Goal: Task Accomplishment & Management: Manage account settings

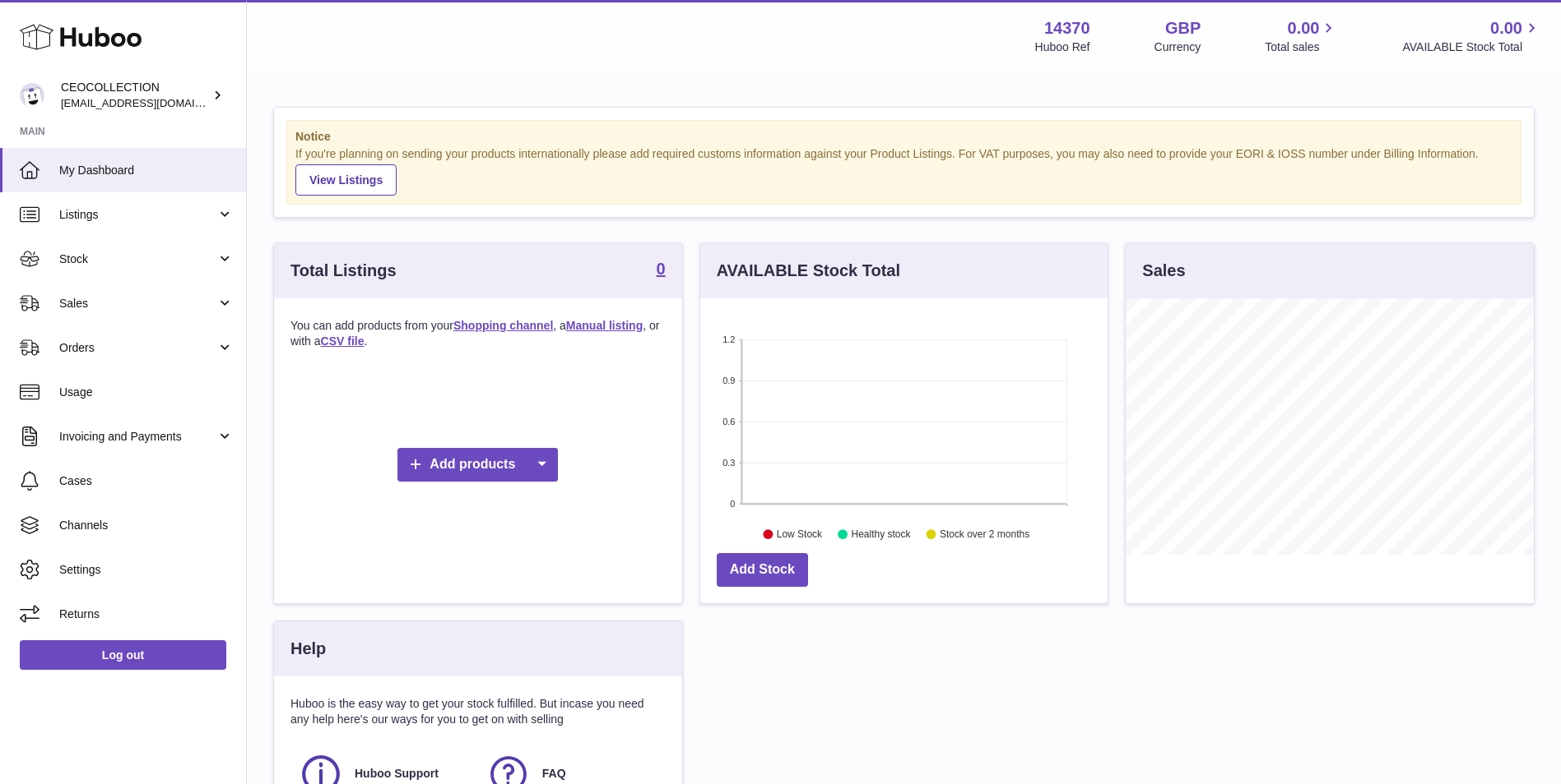
scroll to position [257, 407]
click at [170, 212] on span "Listings" at bounding box center [137, 215] width 157 height 16
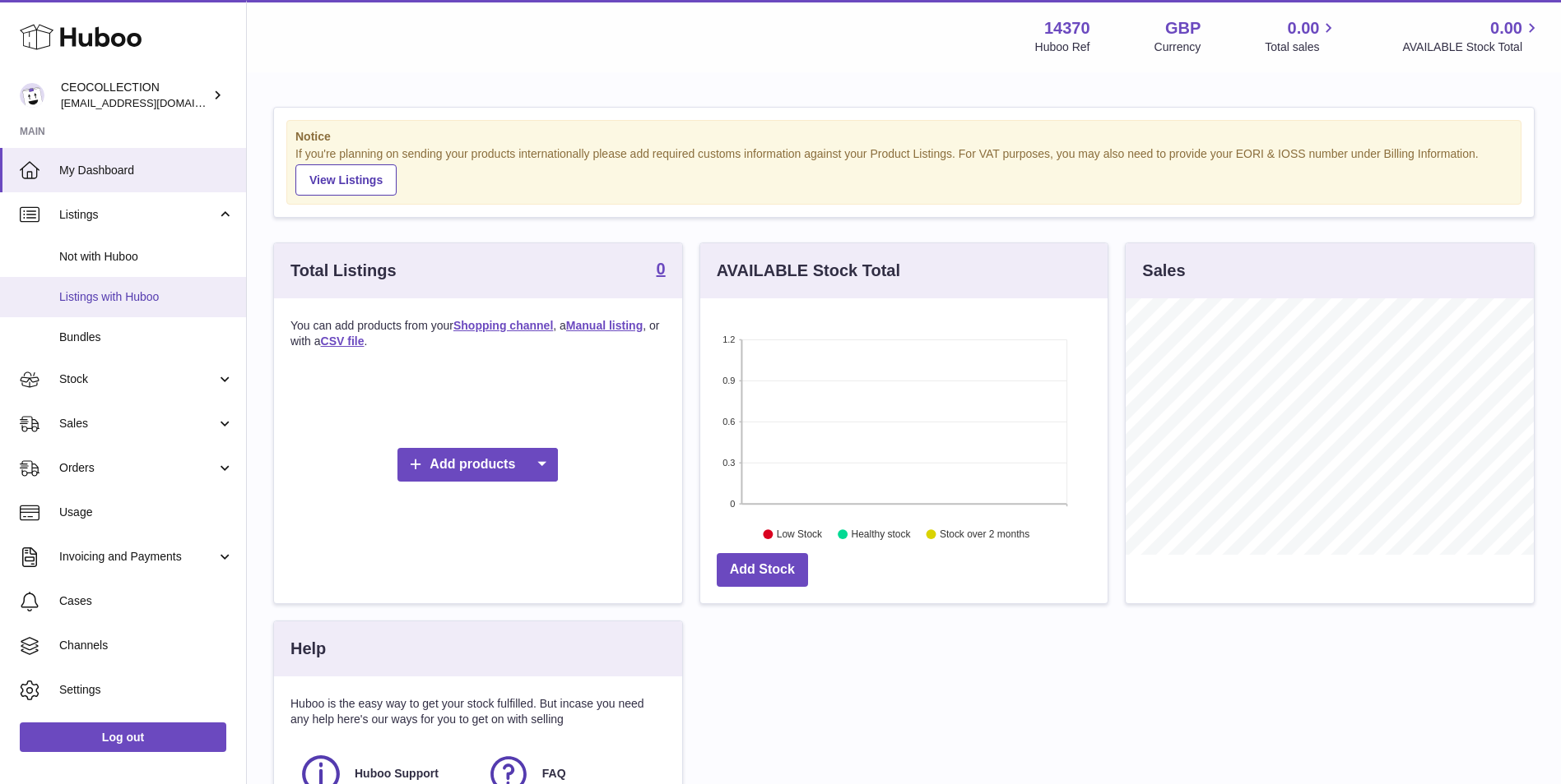
click at [162, 291] on span "Listings with Huboo" at bounding box center [146, 298] width 175 height 16
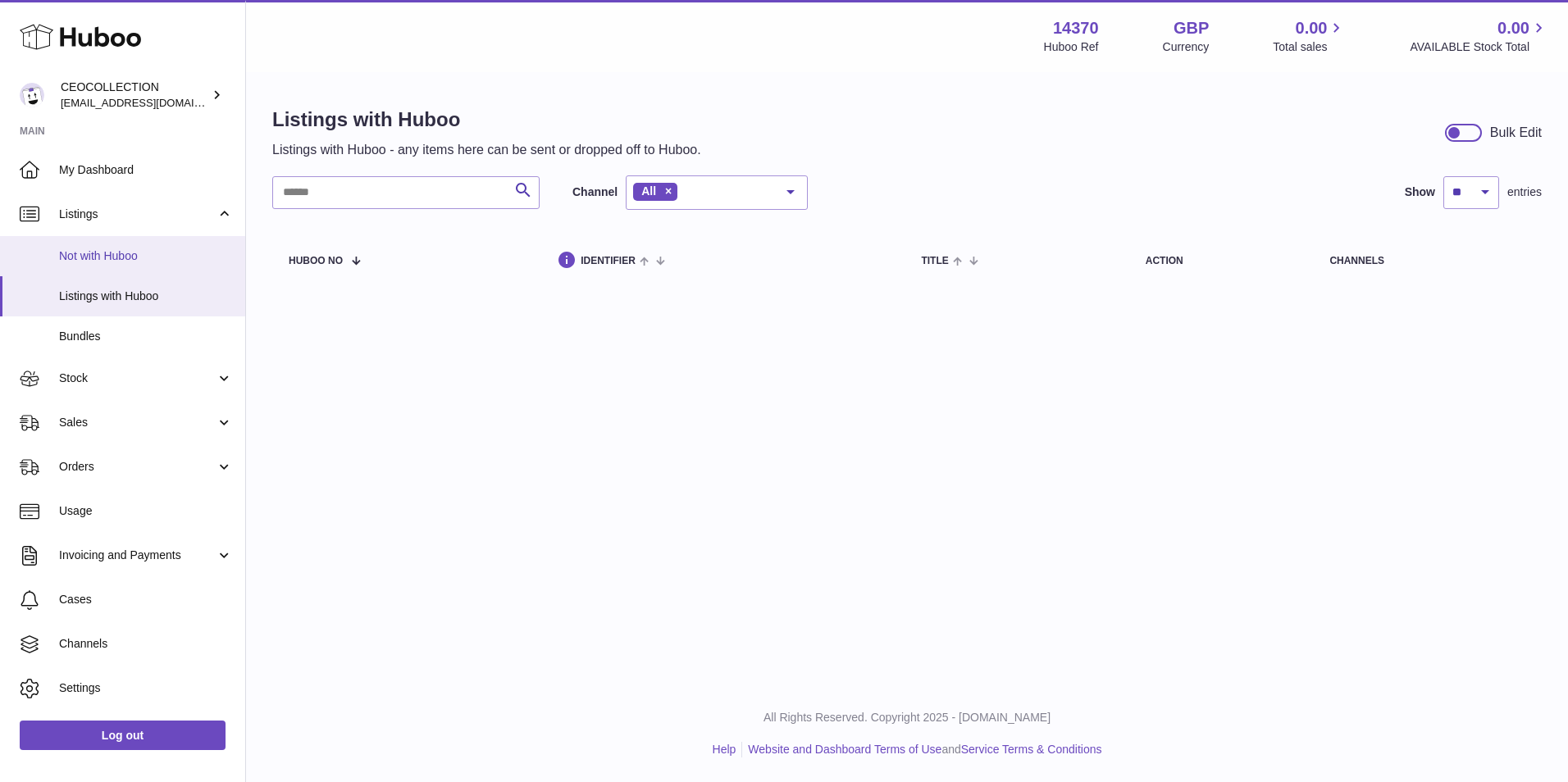
click at [158, 256] on span "Not with Huboo" at bounding box center [146, 256] width 174 height 16
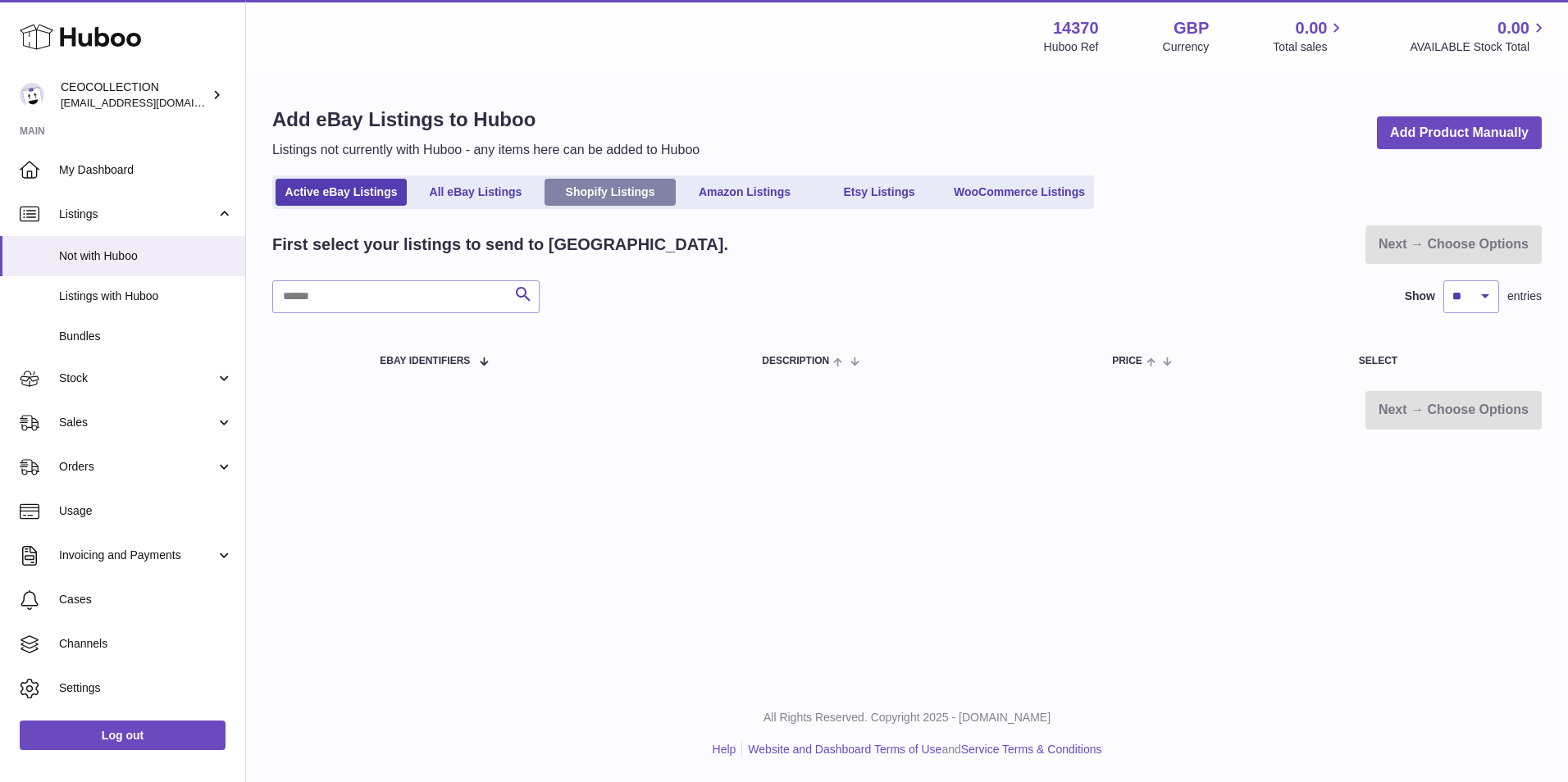
click at [601, 194] on link "Shopify Listings" at bounding box center [610, 192] width 131 height 27
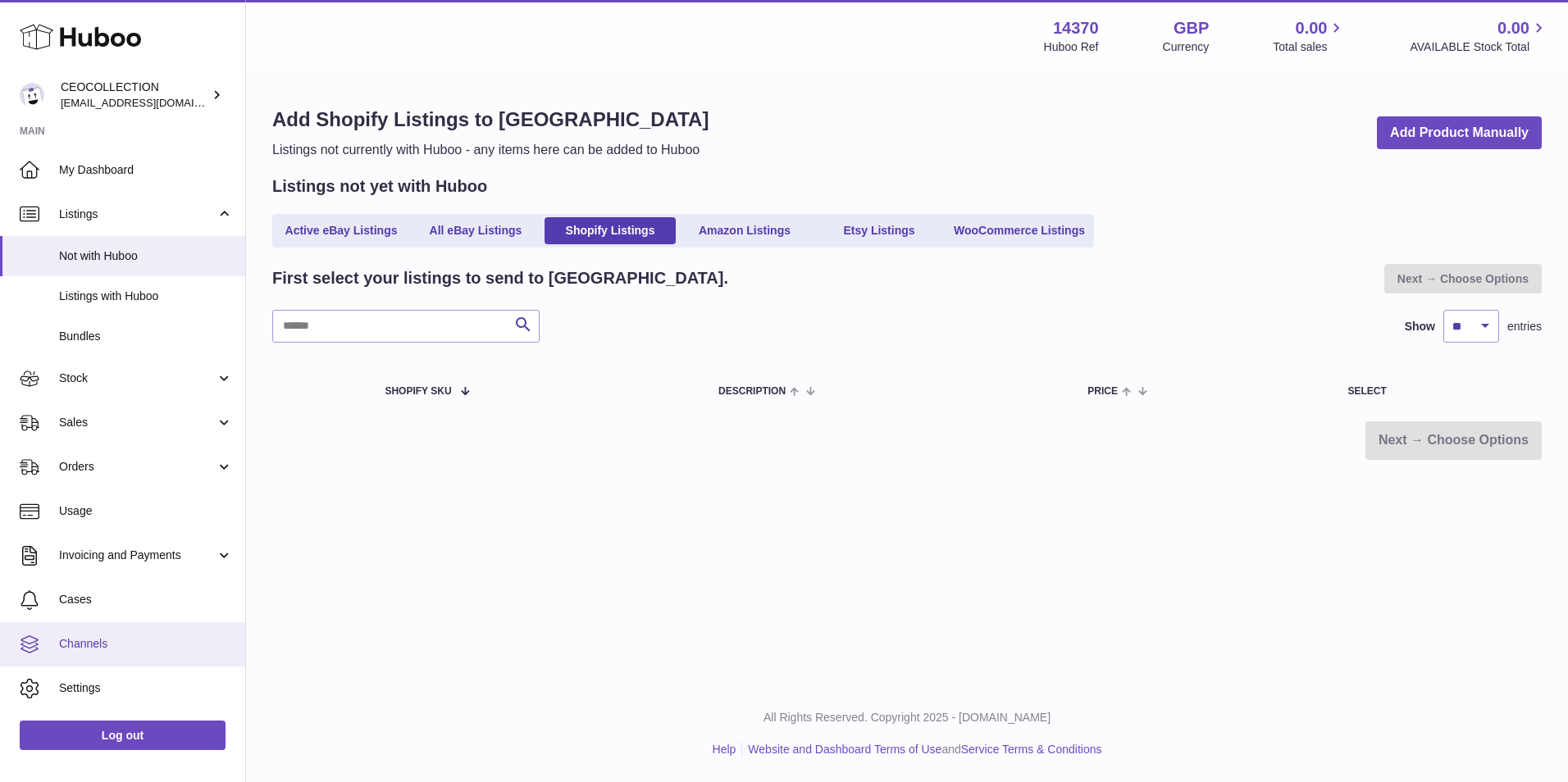
click at [105, 638] on span "Channels" at bounding box center [146, 644] width 174 height 16
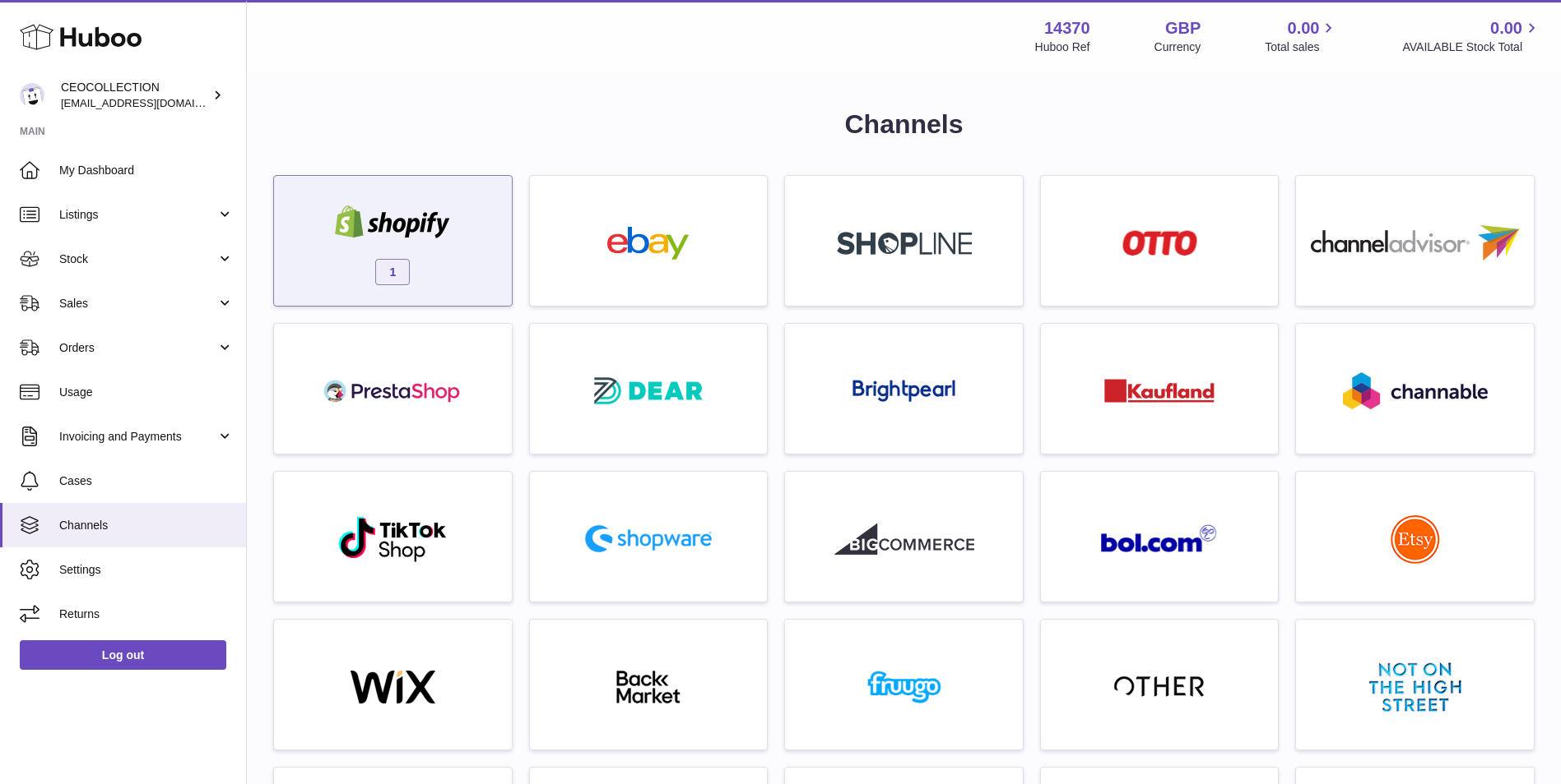
click at [434, 291] on div "1" at bounding box center [393, 245] width 222 height 105
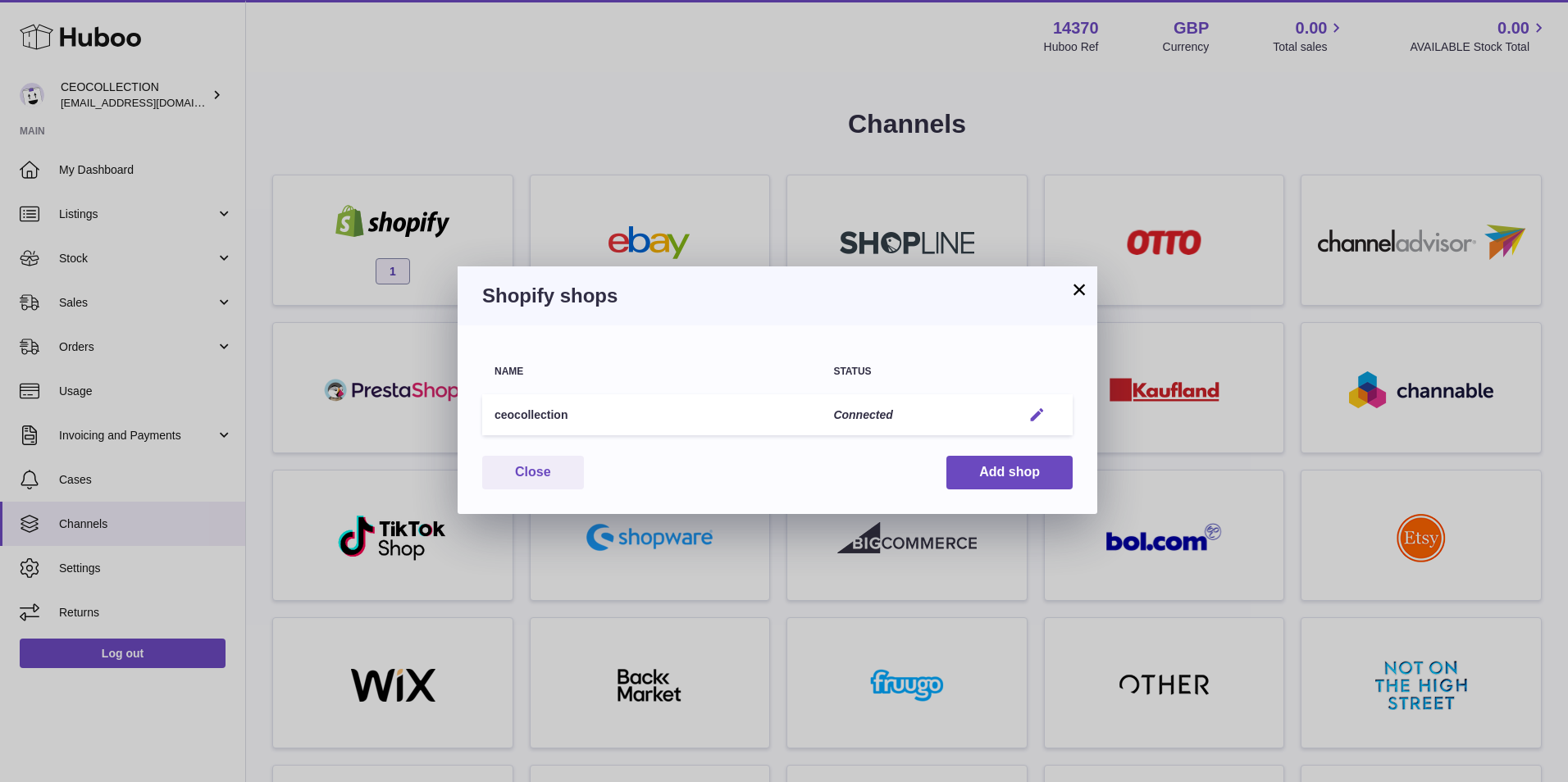
click at [1042, 411] on em "button" at bounding box center [1036, 414] width 17 height 17
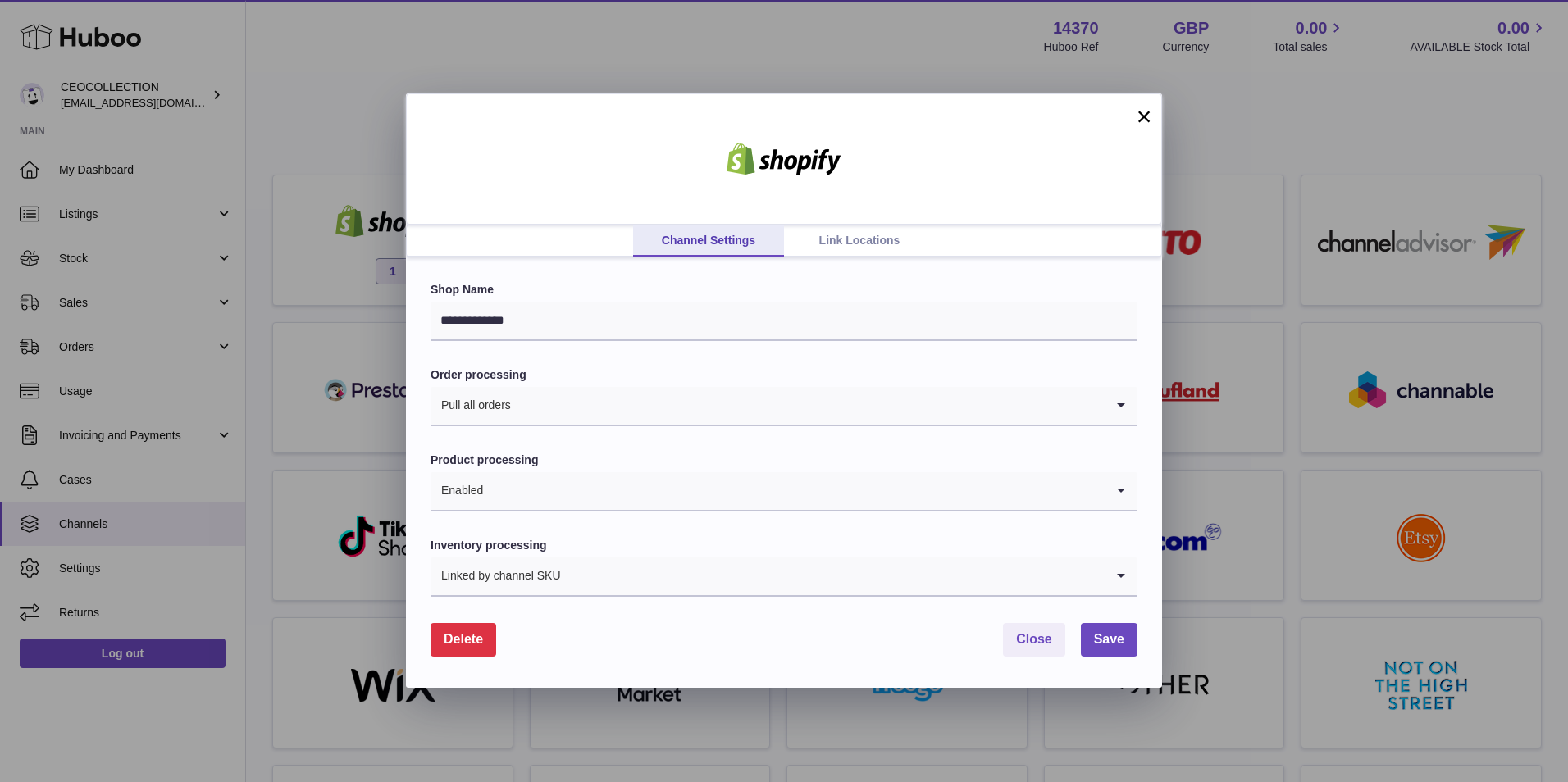
click at [846, 242] on link "Link Locations" at bounding box center [859, 240] width 151 height 31
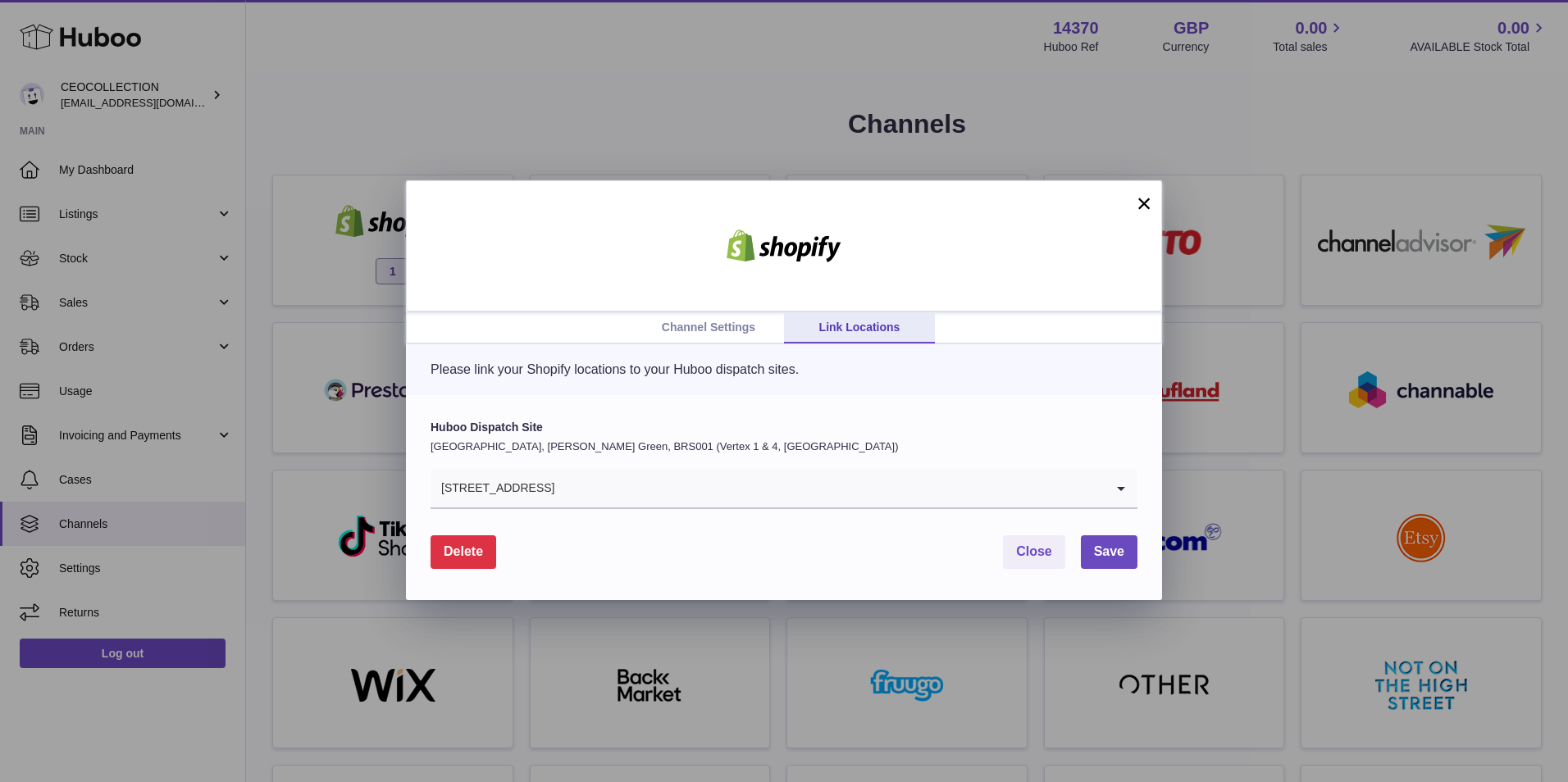
click at [746, 337] on link "Channel Settings" at bounding box center [708, 328] width 151 height 31
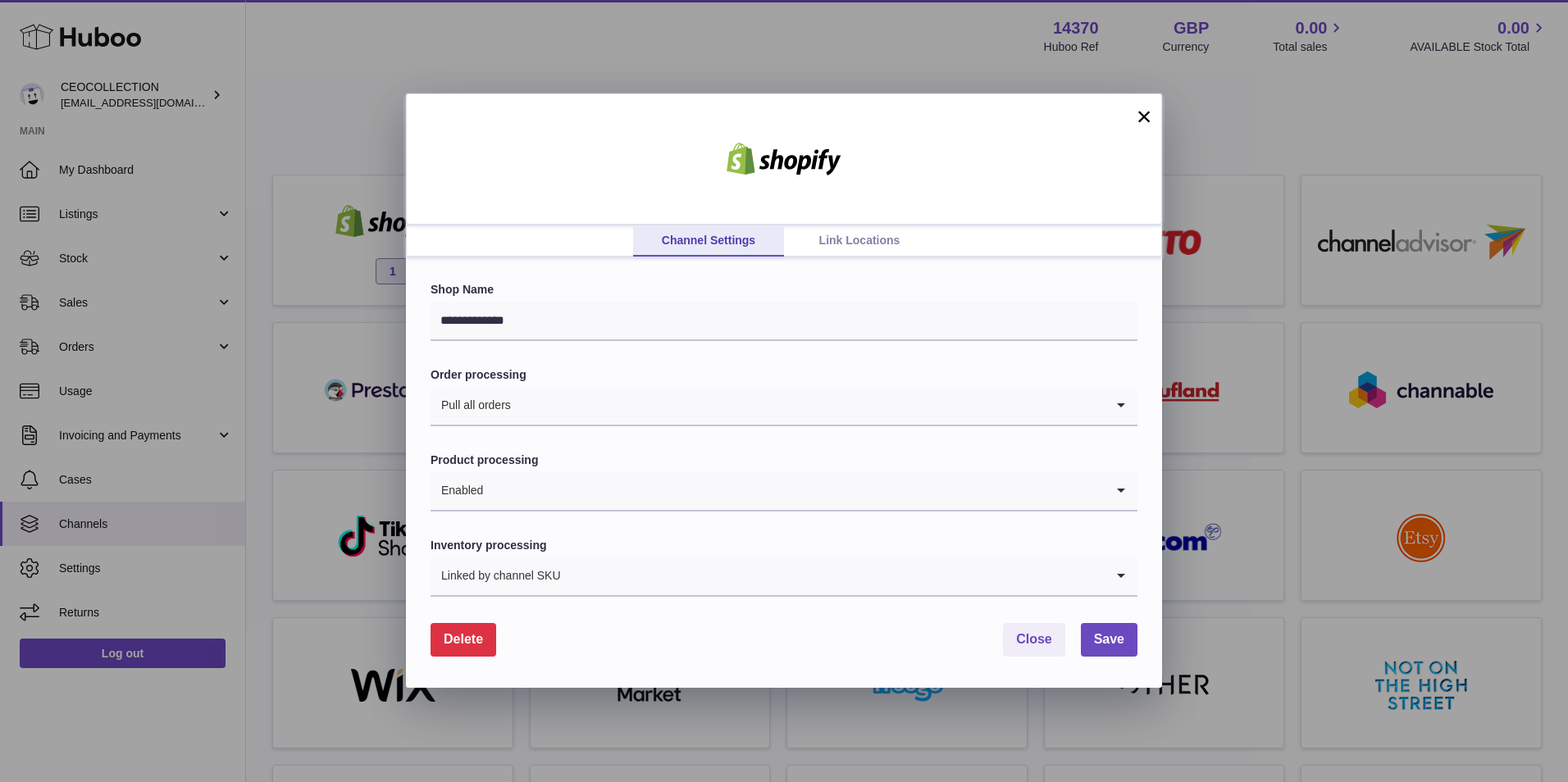
click at [640, 576] on input "Search for option" at bounding box center [833, 576] width 542 height 38
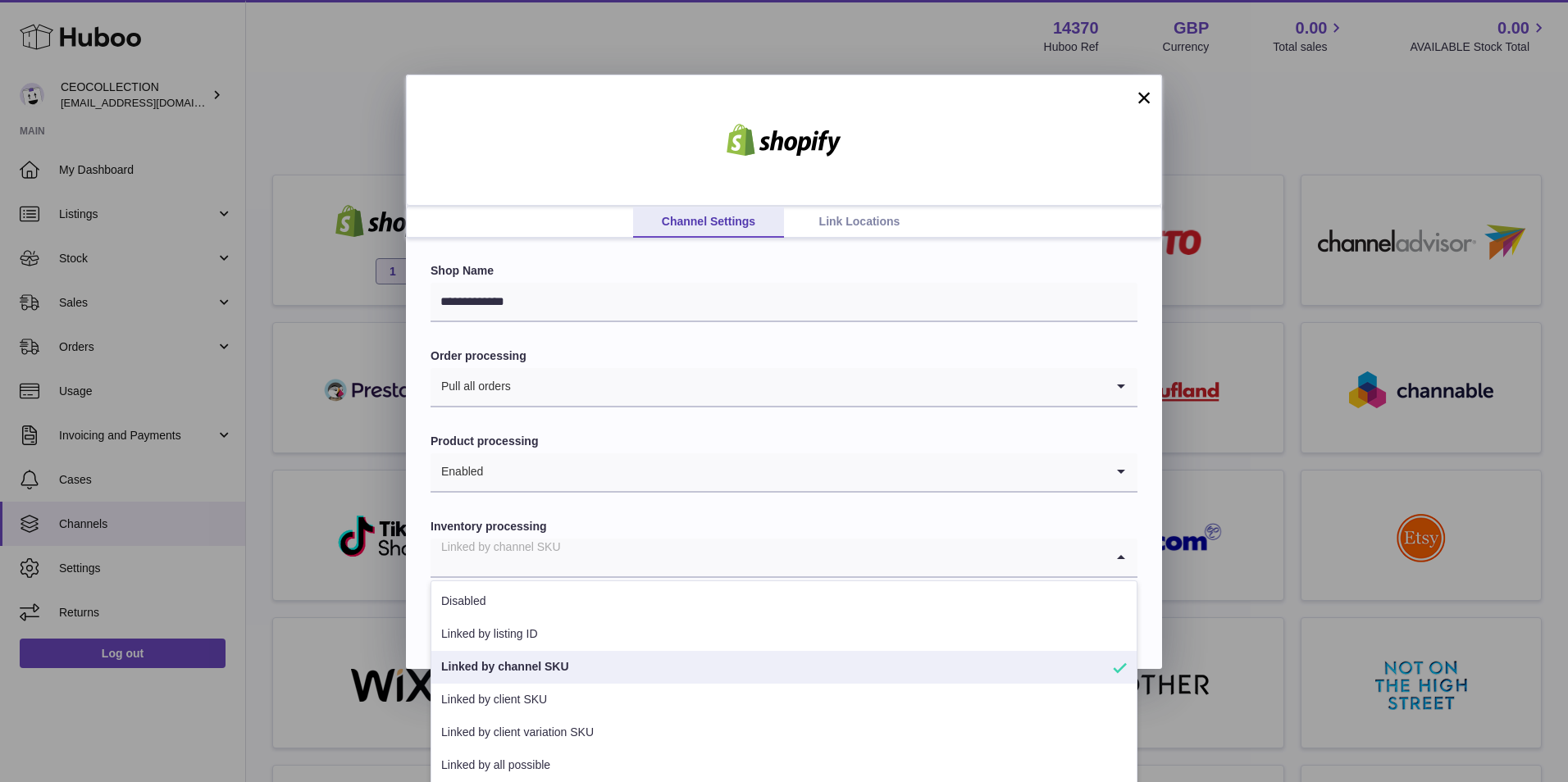
scroll to position [24, 0]
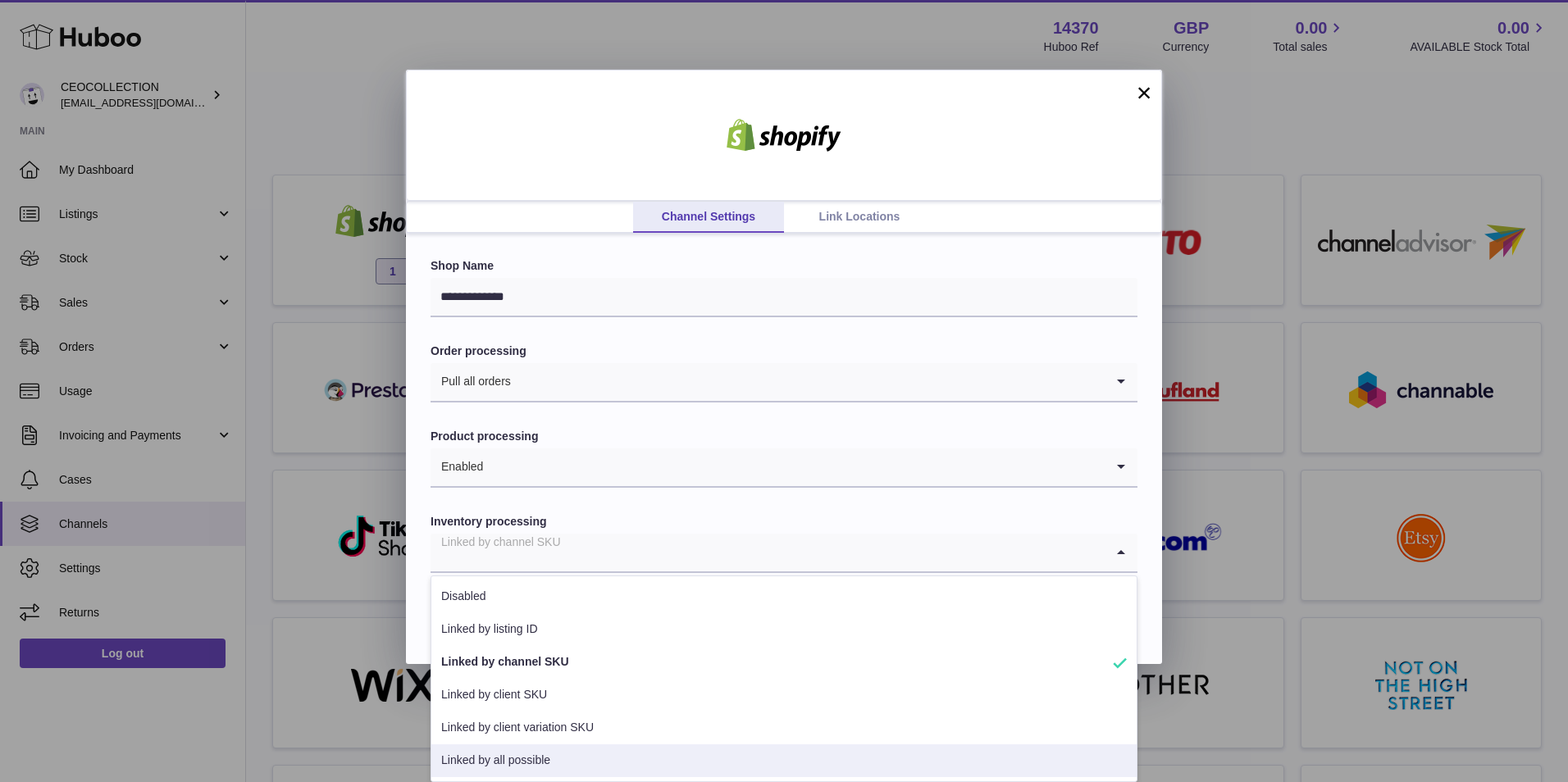
click at [590, 758] on li "Linked by all possible" at bounding box center [784, 761] width 705 height 33
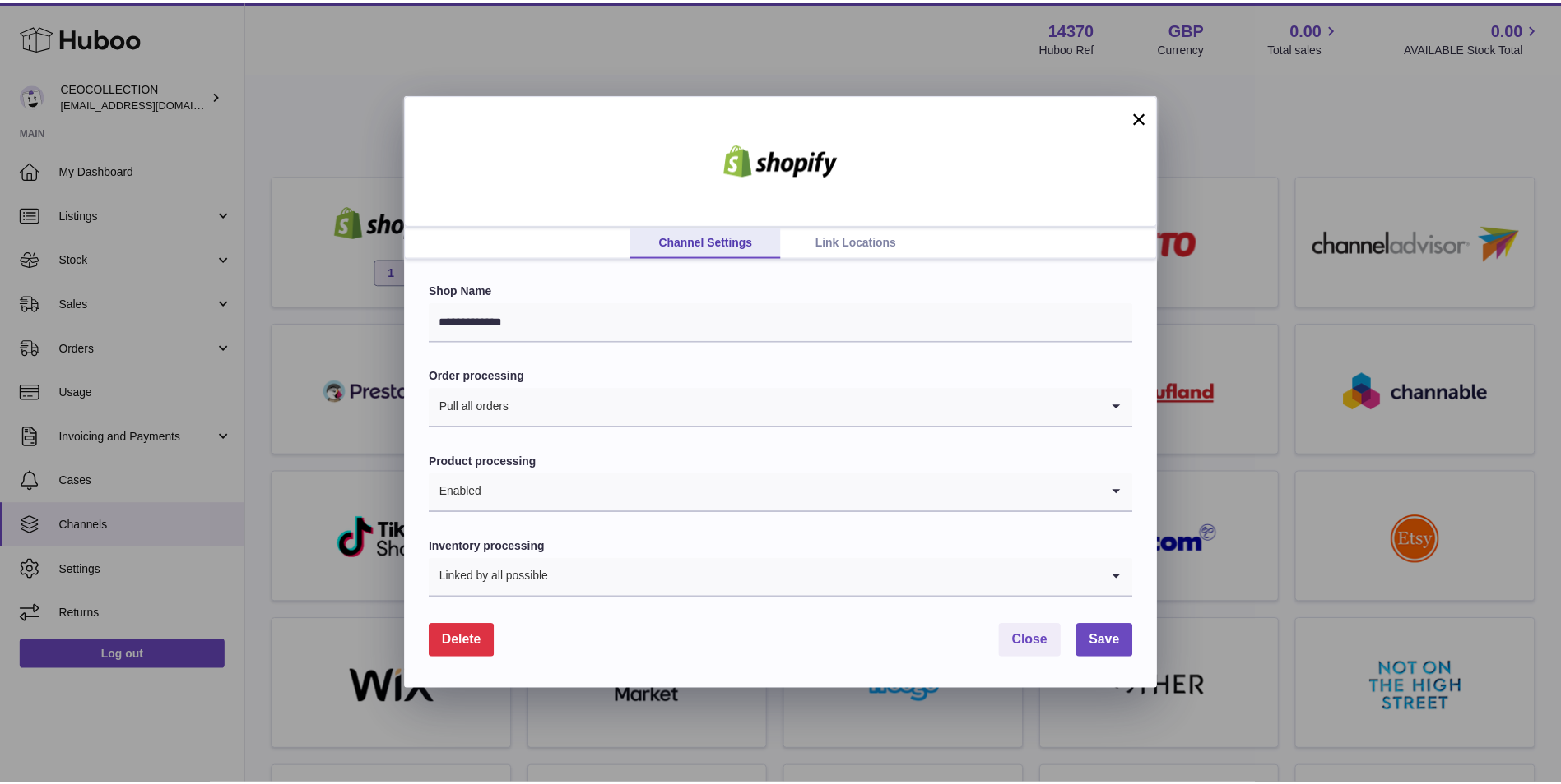
scroll to position [0, 0]
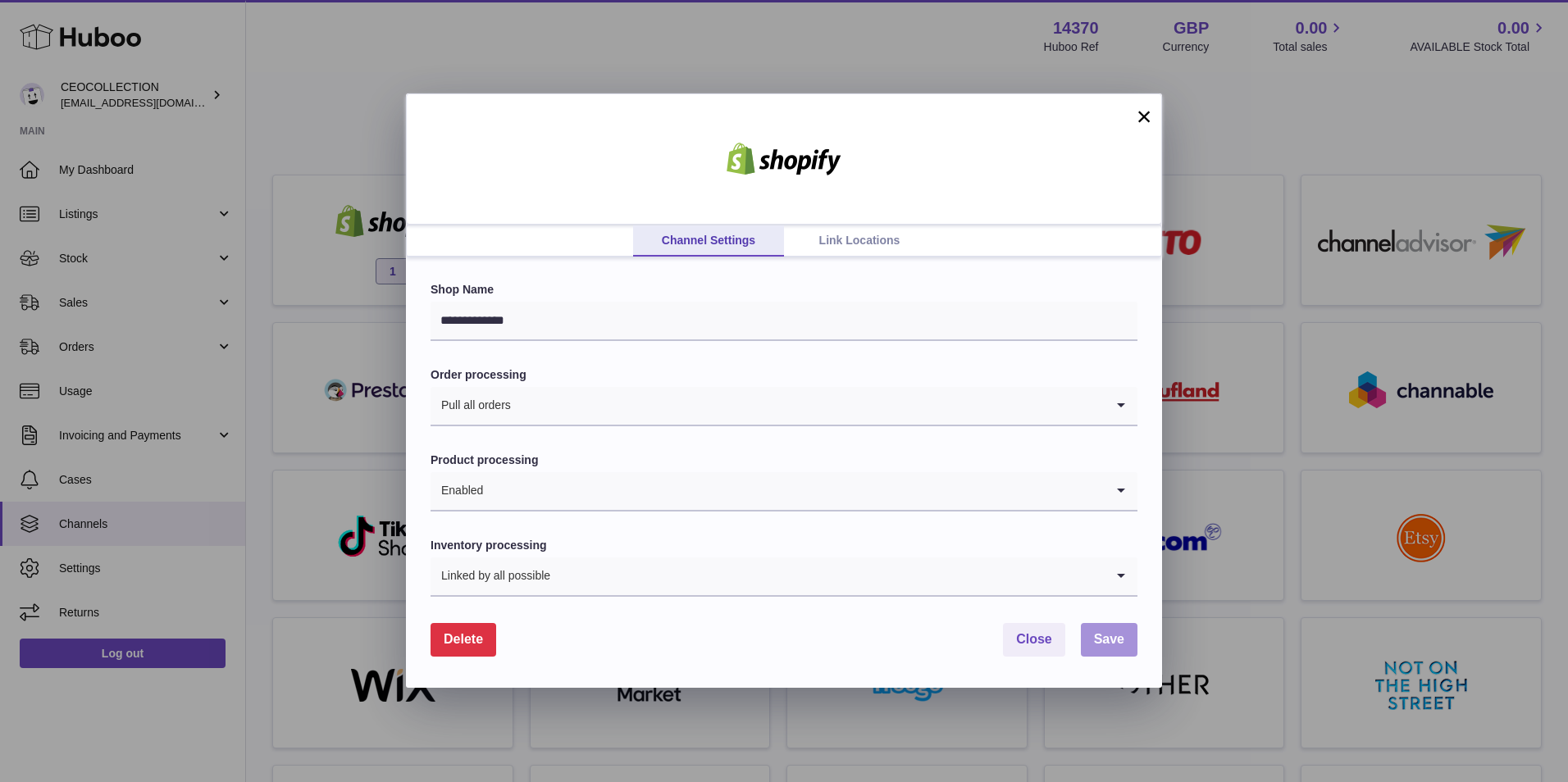
click at [1112, 637] on span "Save" at bounding box center [1109, 640] width 30 height 14
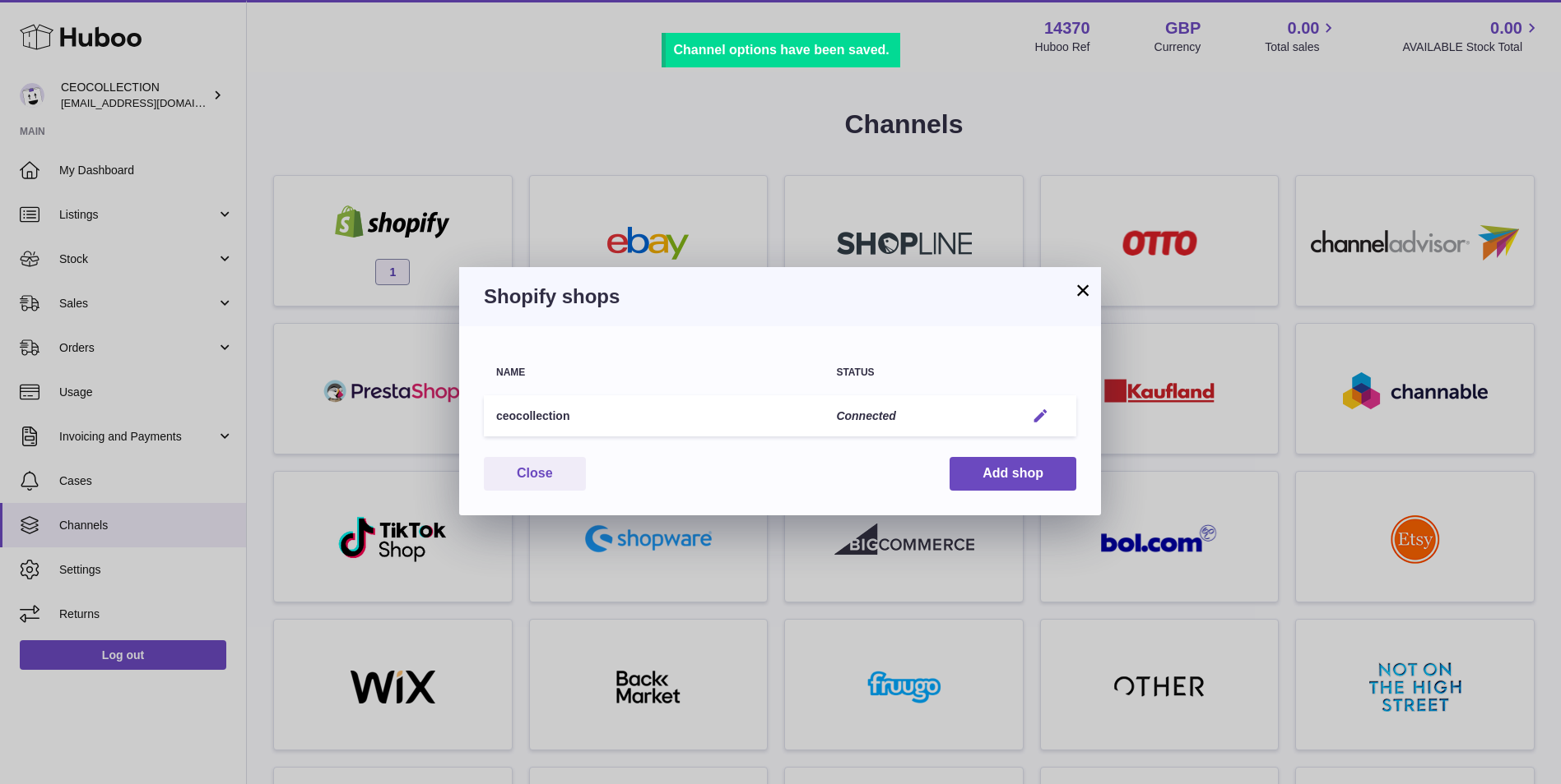
click at [1035, 418] on em "button" at bounding box center [1040, 415] width 17 height 17
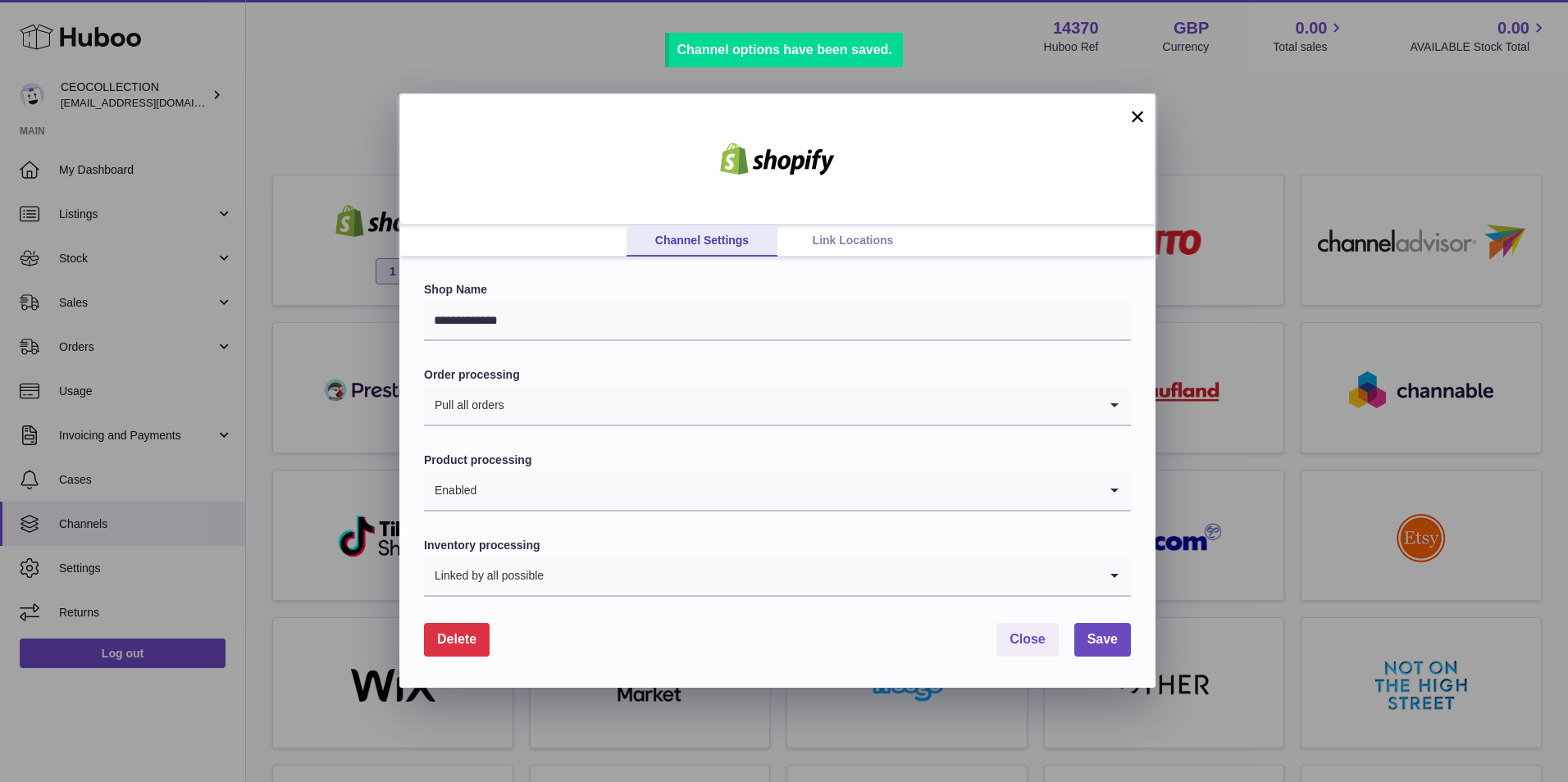
click at [819, 245] on link "Link Locations" at bounding box center [852, 240] width 151 height 31
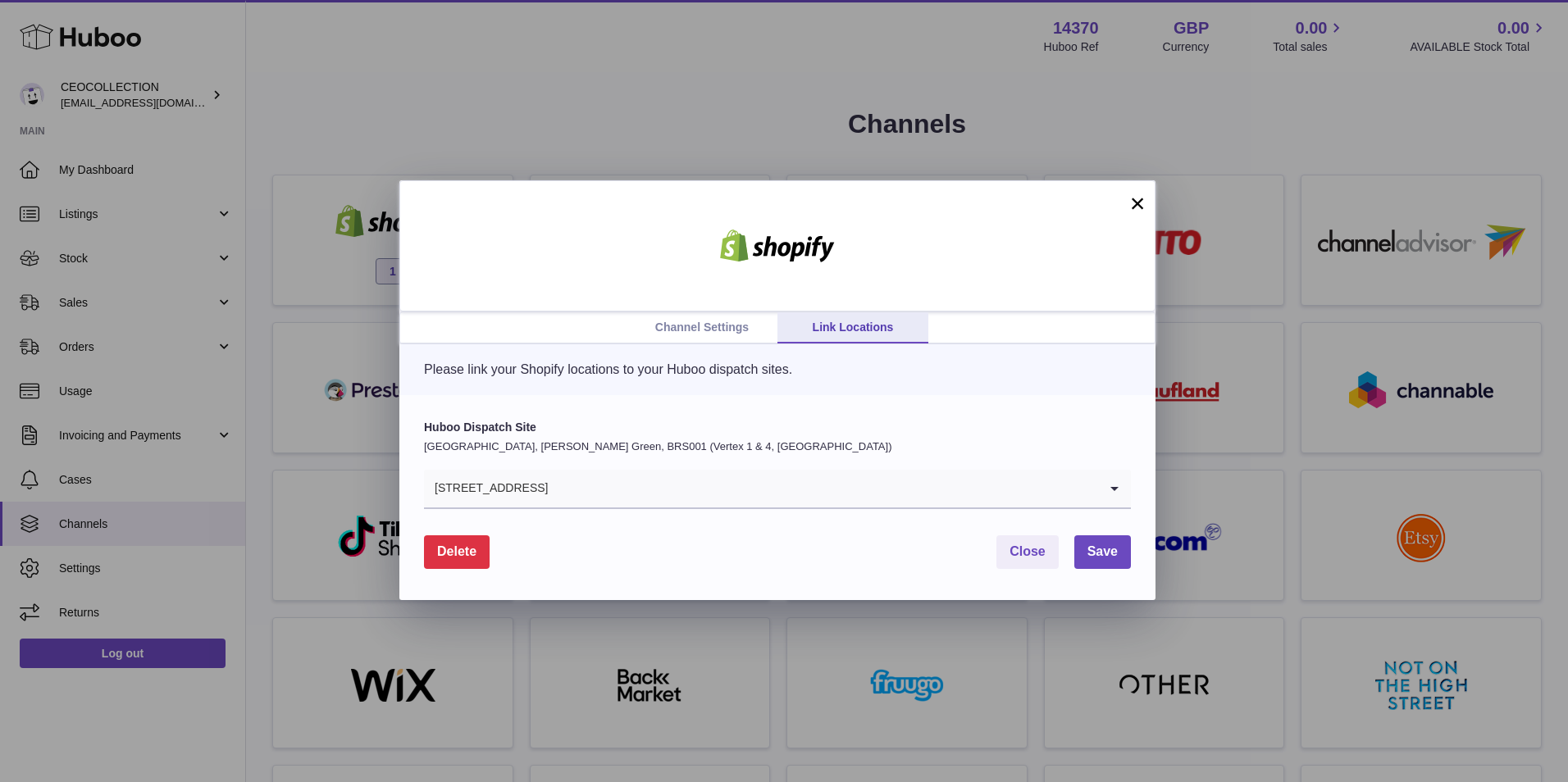
click at [556, 498] on input "Search for option" at bounding box center [823, 489] width 549 height 38
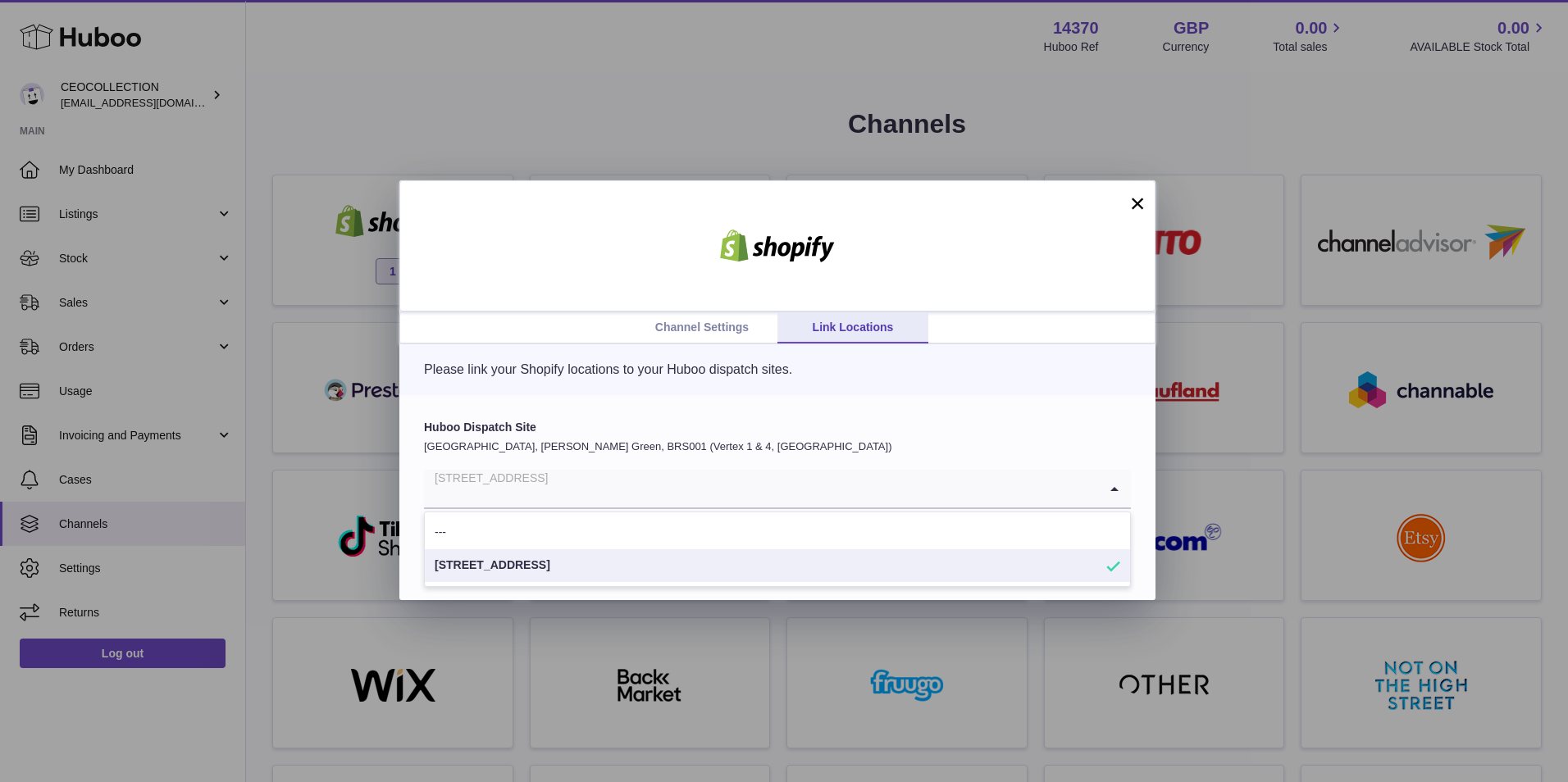
click at [949, 376] on p "Please link your Shopify locations to your Huboo dispatch sites." at bounding box center [777, 369] width 707 height 18
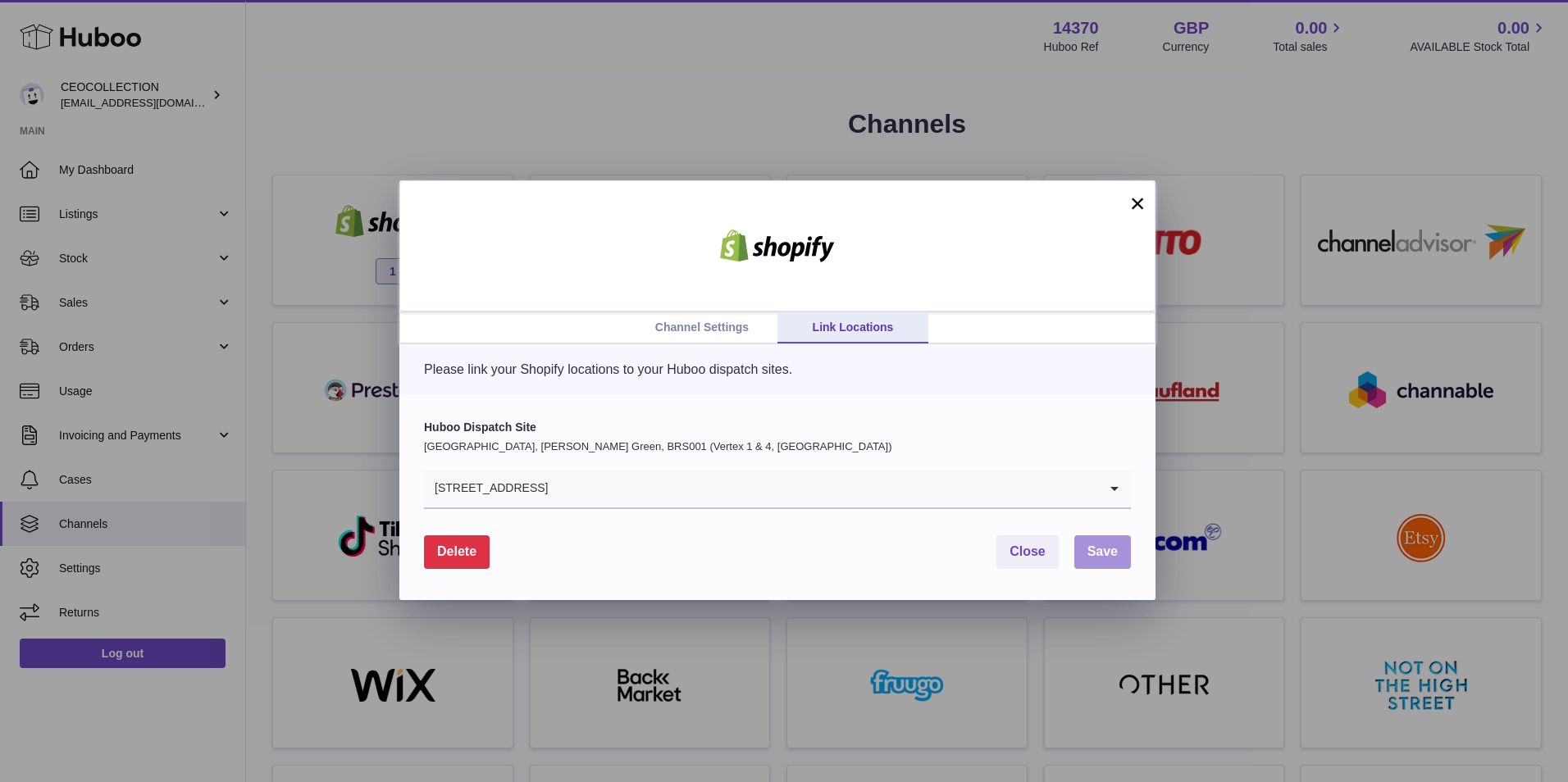
click at [1118, 557] on button "Save" at bounding box center [1102, 552] width 57 height 34
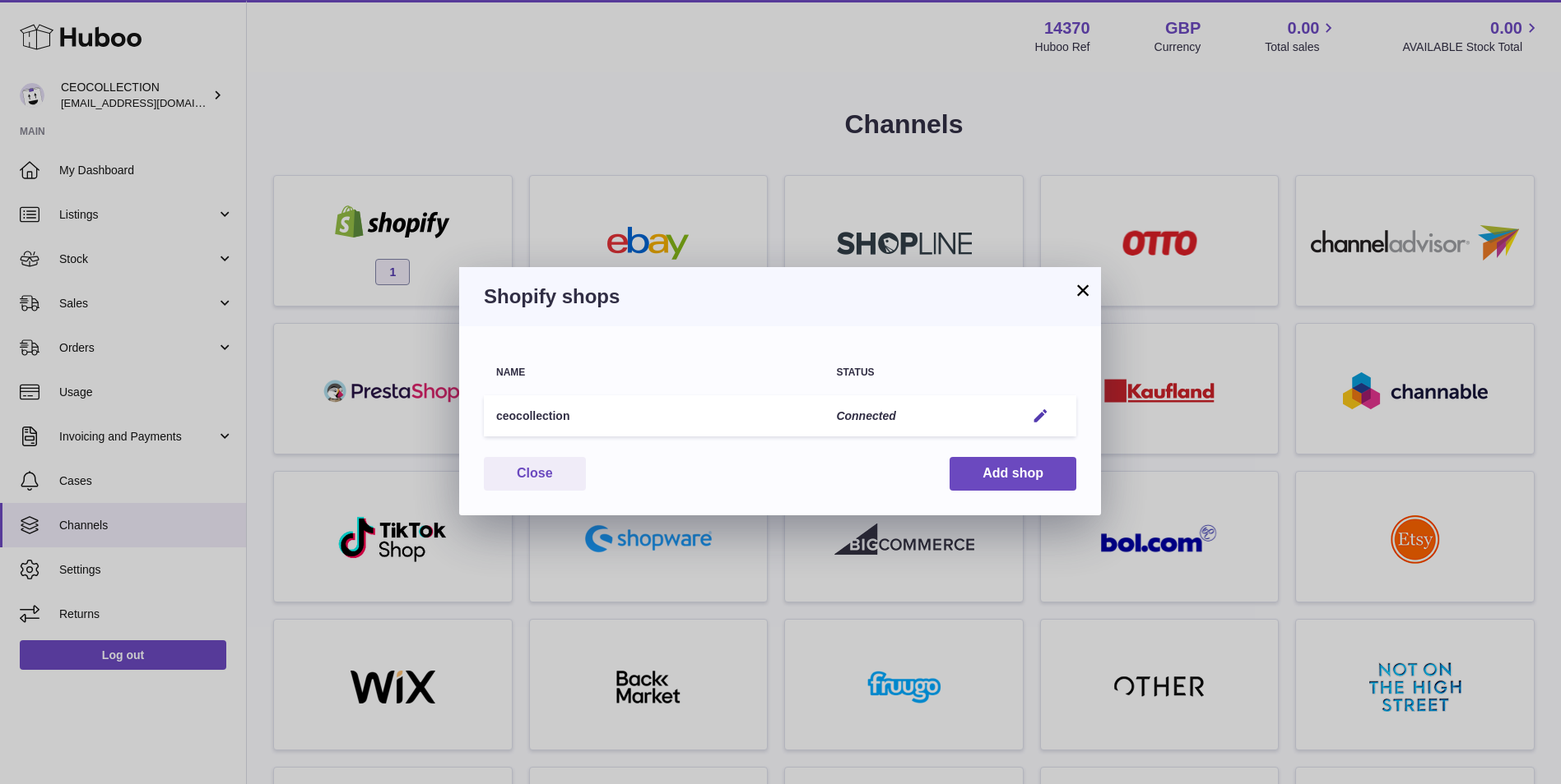
click at [1083, 288] on button "×" at bounding box center [1082, 290] width 20 height 19
